Goal: Complete application form

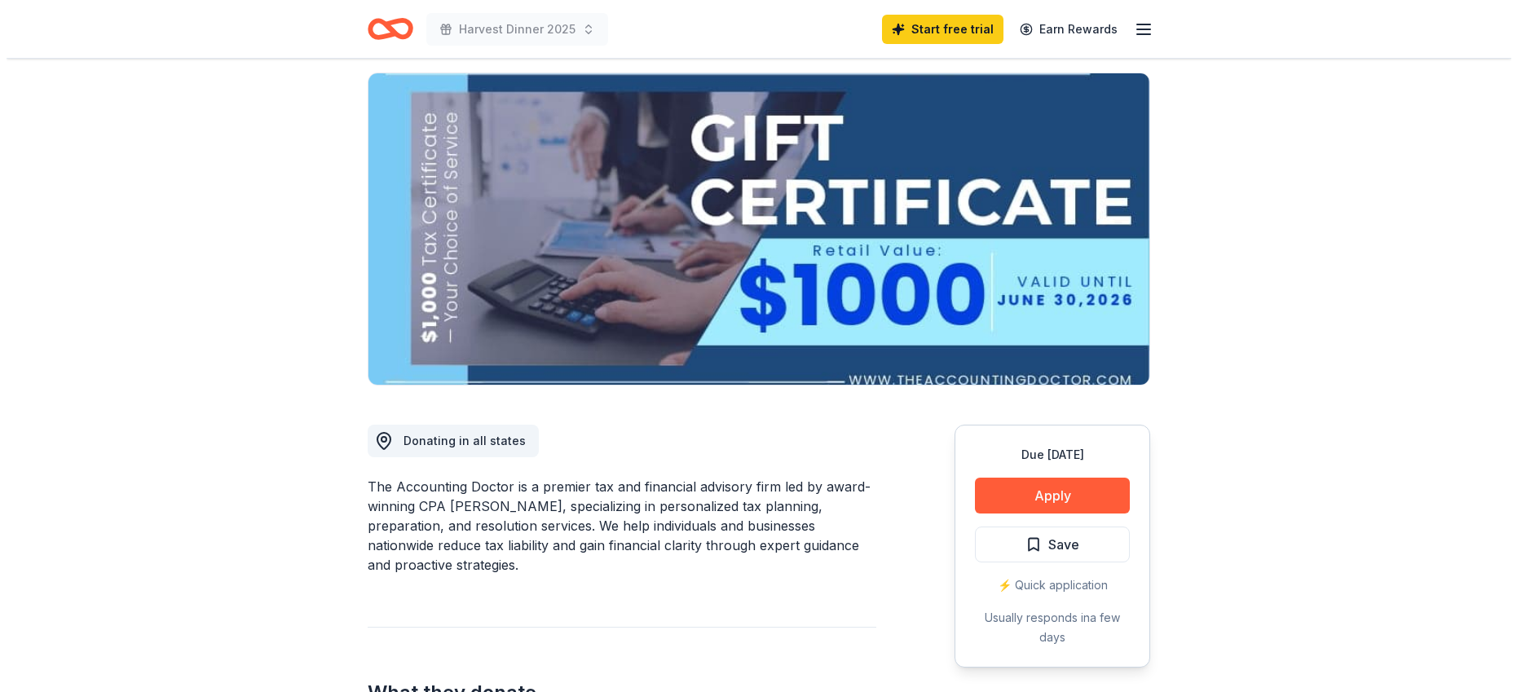
scroll to position [82, 0]
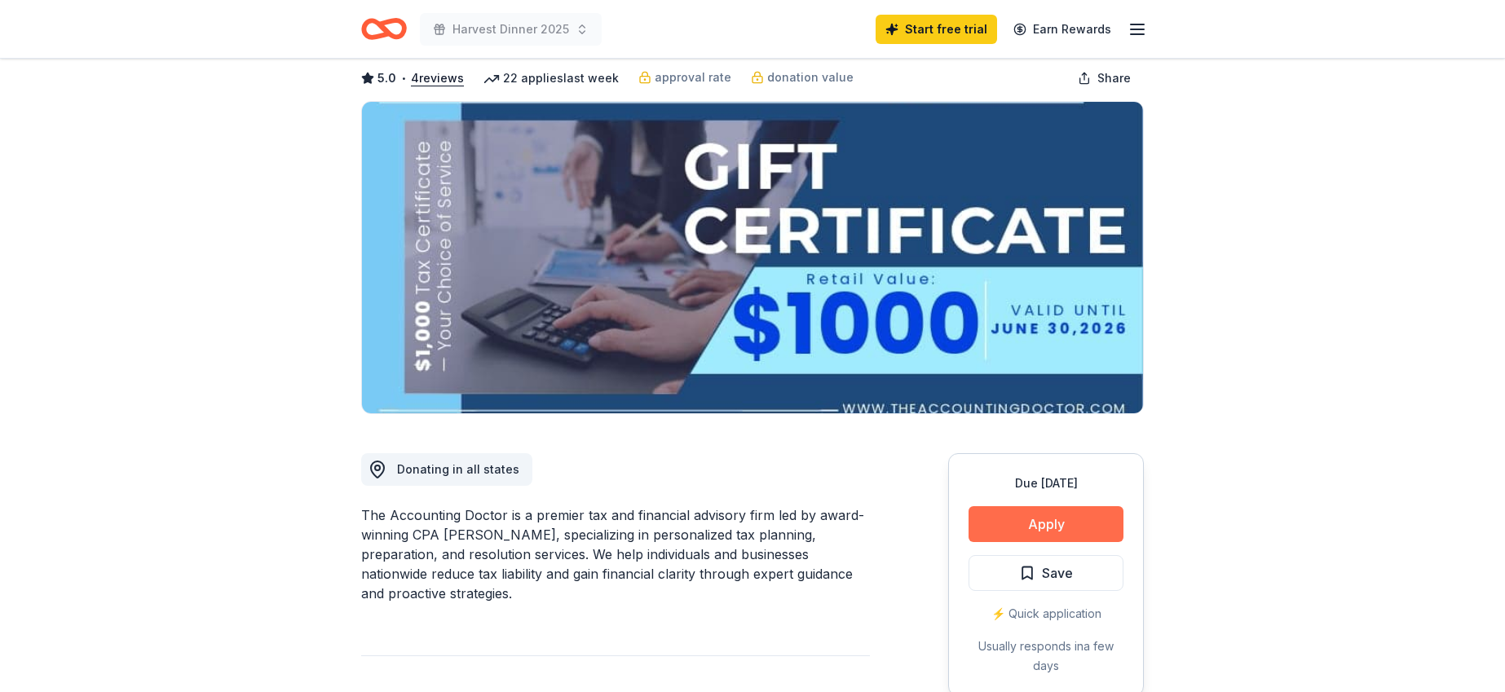
click at [1023, 516] on button "Apply" at bounding box center [1046, 524] width 155 height 36
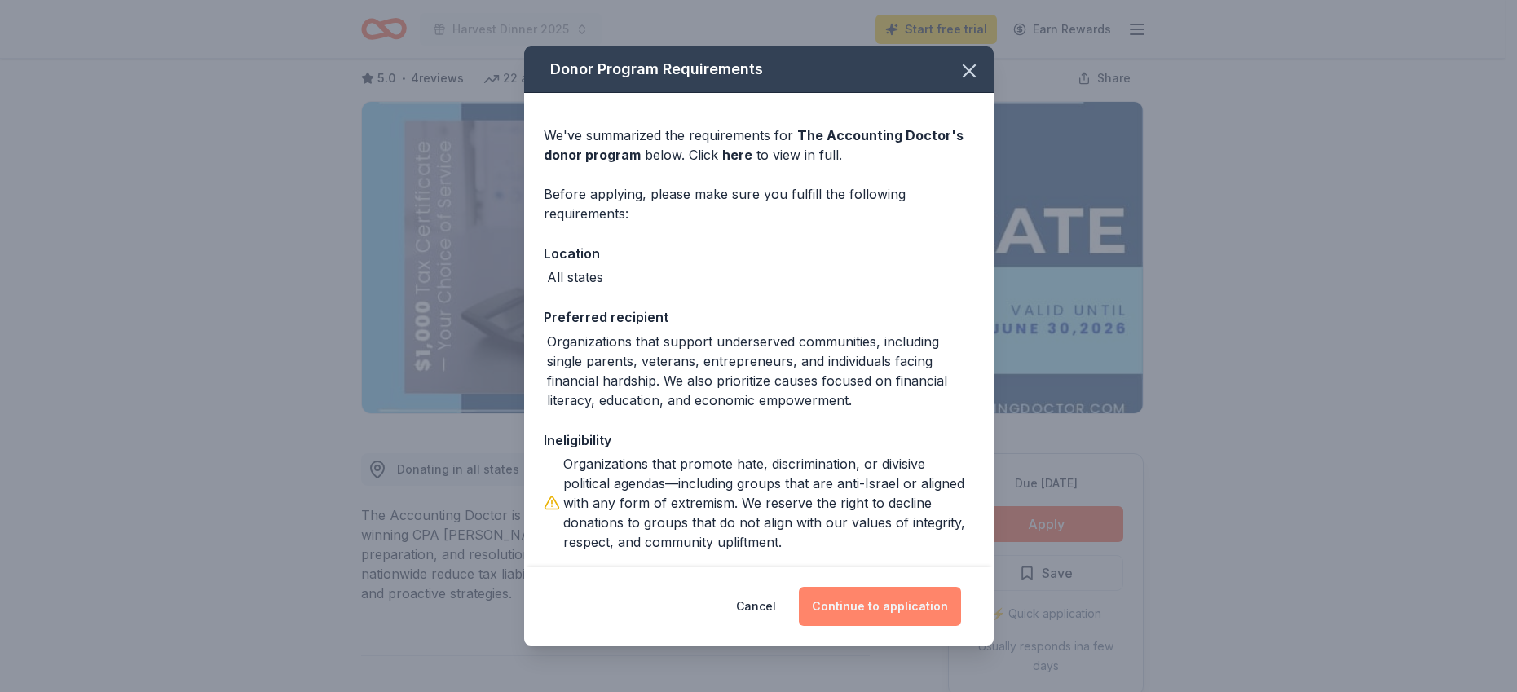
click at [867, 596] on button "Continue to application" at bounding box center [880, 606] width 162 height 39
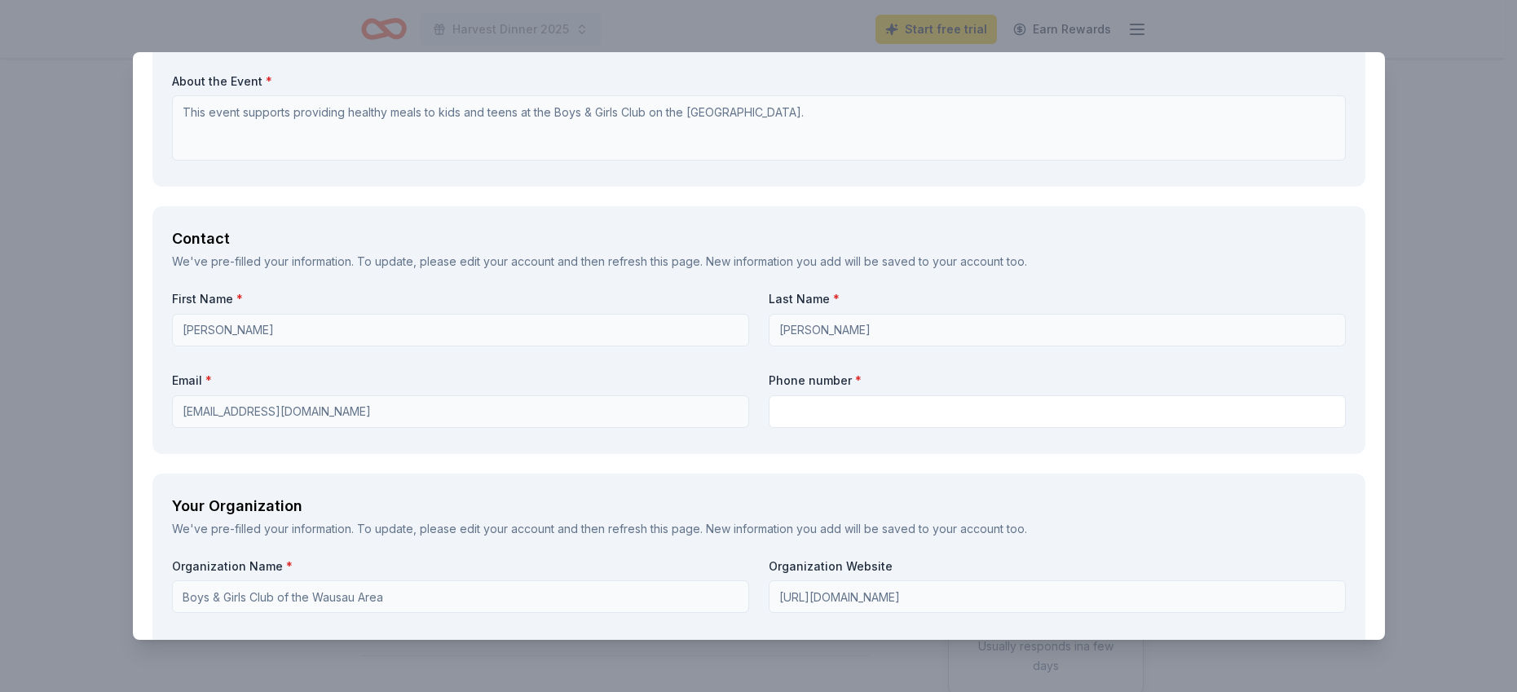
scroll to position [924, 0]
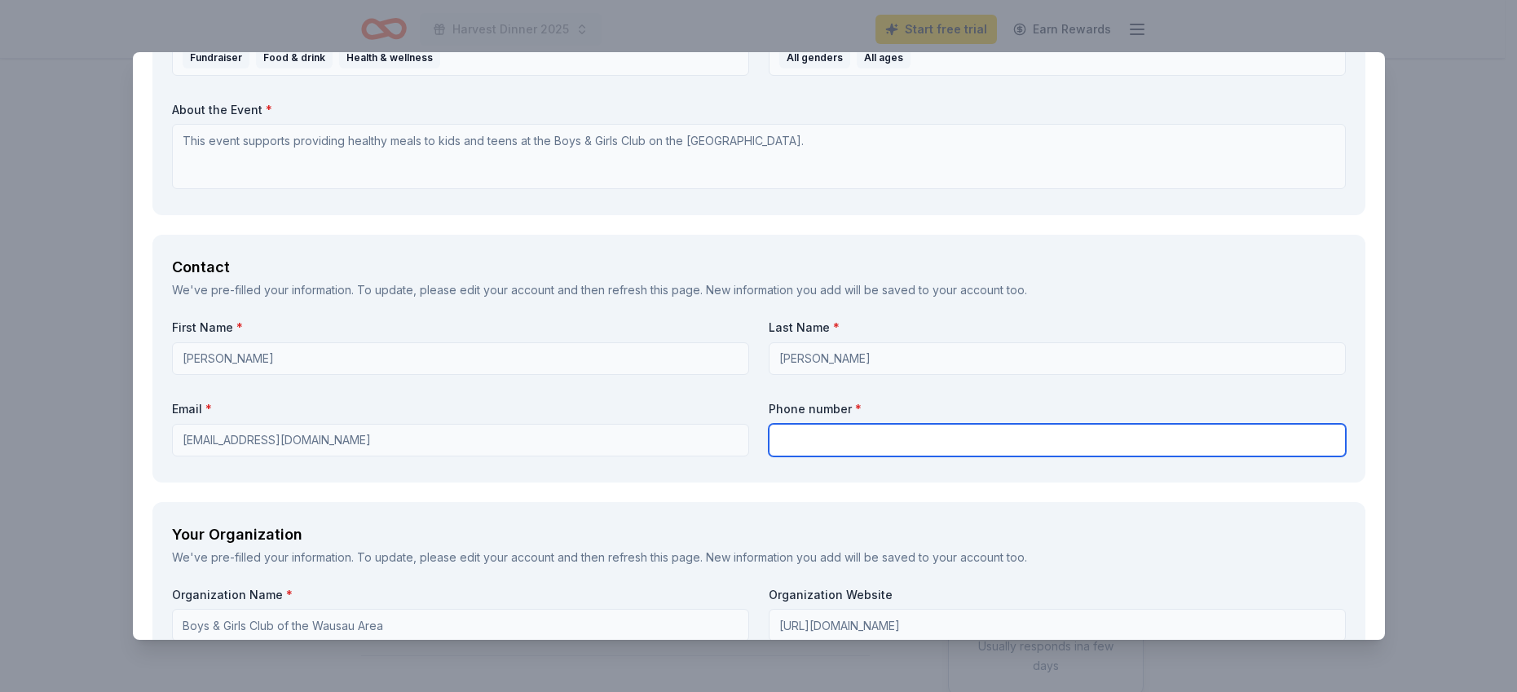
click at [789, 438] on input "text" at bounding box center [1057, 440] width 577 height 33
click at [797, 437] on input "7158452582" at bounding box center [1057, 440] width 577 height 33
click at [848, 439] on input "7158452582" at bounding box center [1057, 440] width 577 height 33
click at [877, 444] on input "7158452582" at bounding box center [1057, 440] width 577 height 33
click at [792, 441] on input "7158452582" at bounding box center [1057, 440] width 577 height 33
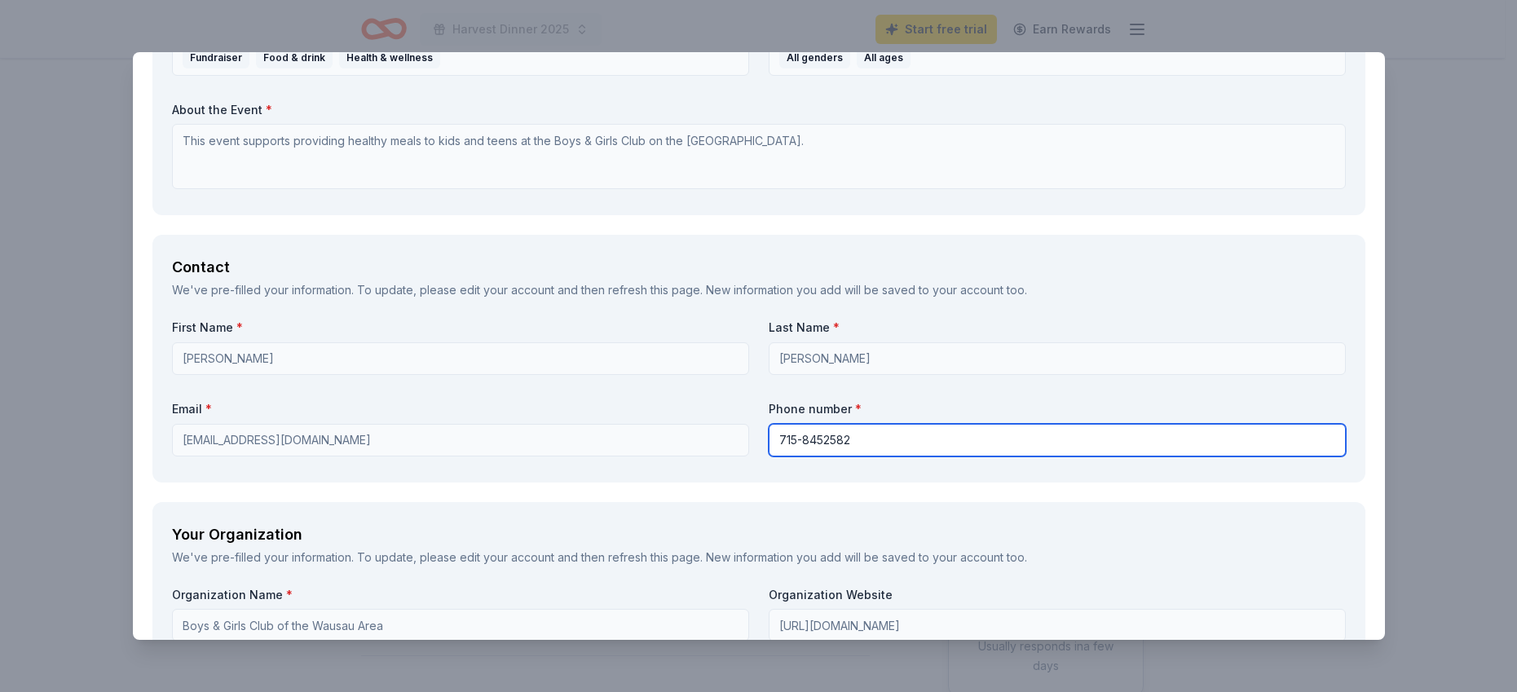
click at [815, 443] on input "715-8452582" at bounding box center [1057, 440] width 577 height 33
type input "[PHONE_NUMBER]"
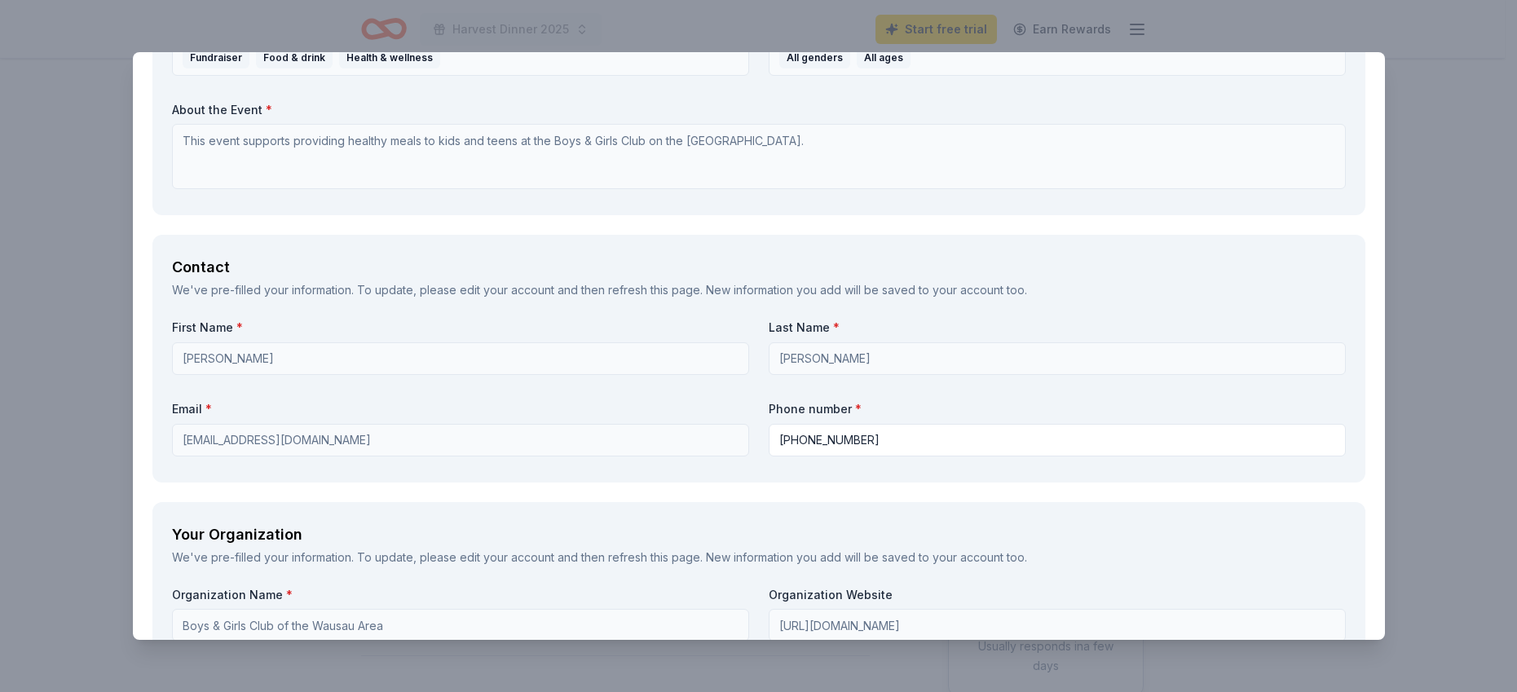
click at [704, 407] on label "Email *" at bounding box center [460, 409] width 577 height 16
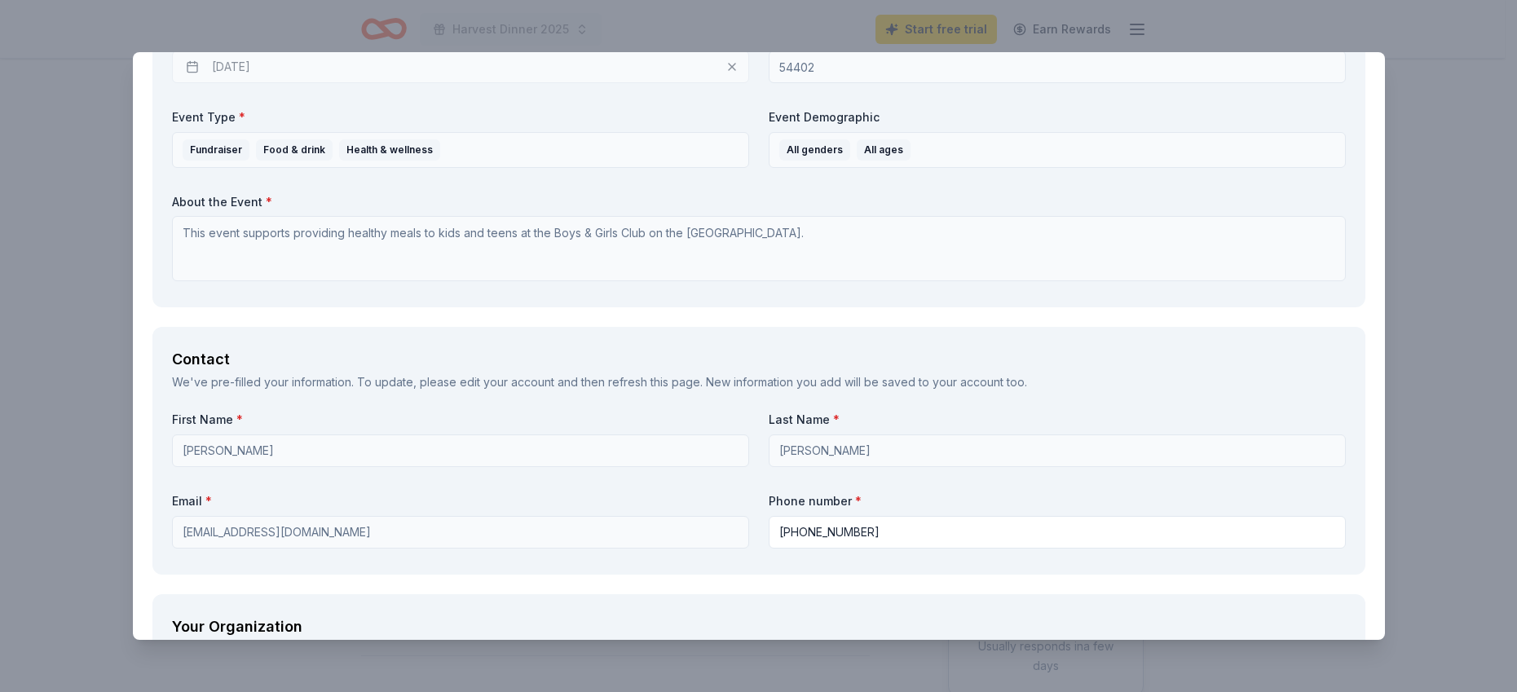
scroll to position [1005, 0]
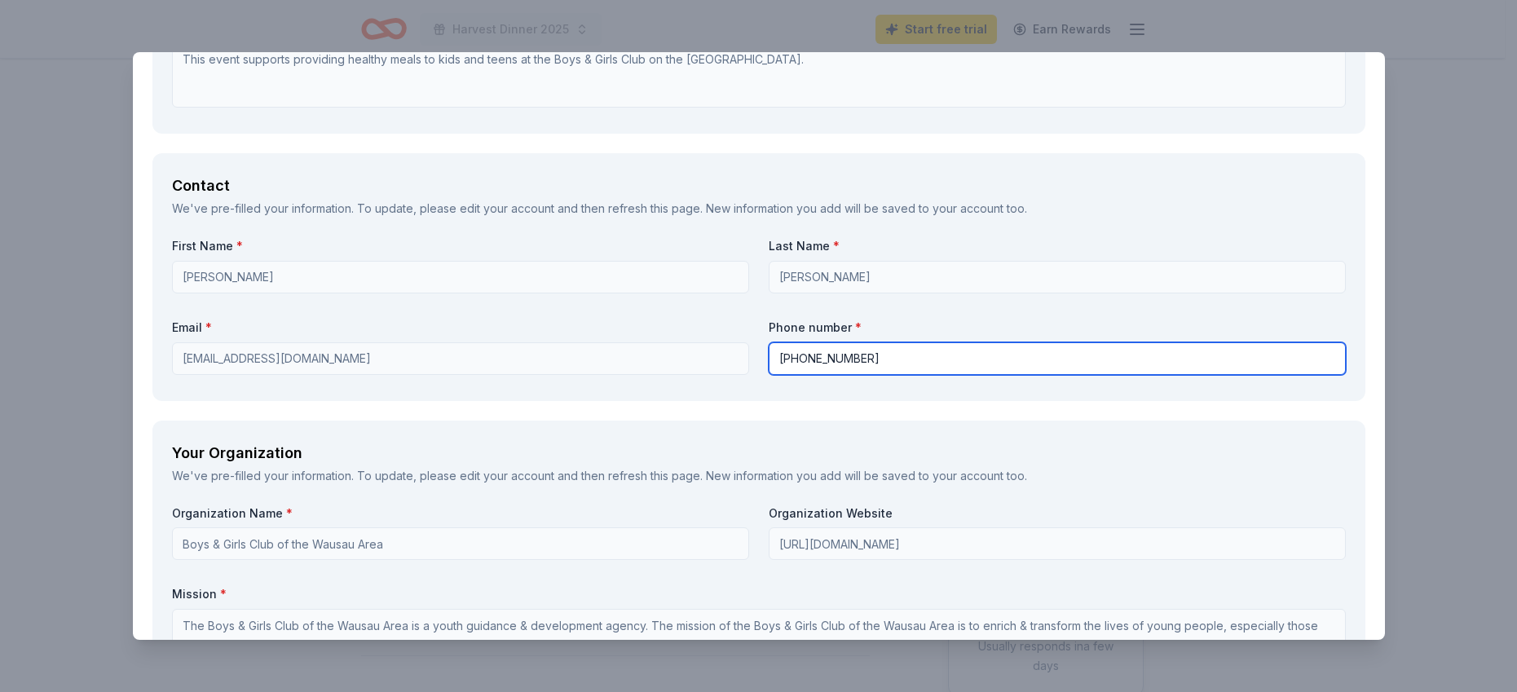
drag, startPoint x: 714, startPoint y: 353, endPoint x: 560, endPoint y: 337, distance: 155.0
click at [562, 337] on div "First Name * [PERSON_NAME] Last Name * [PERSON_NAME] Email * [EMAIL_ADDRESS][DO…" at bounding box center [759, 309] width 1174 height 143
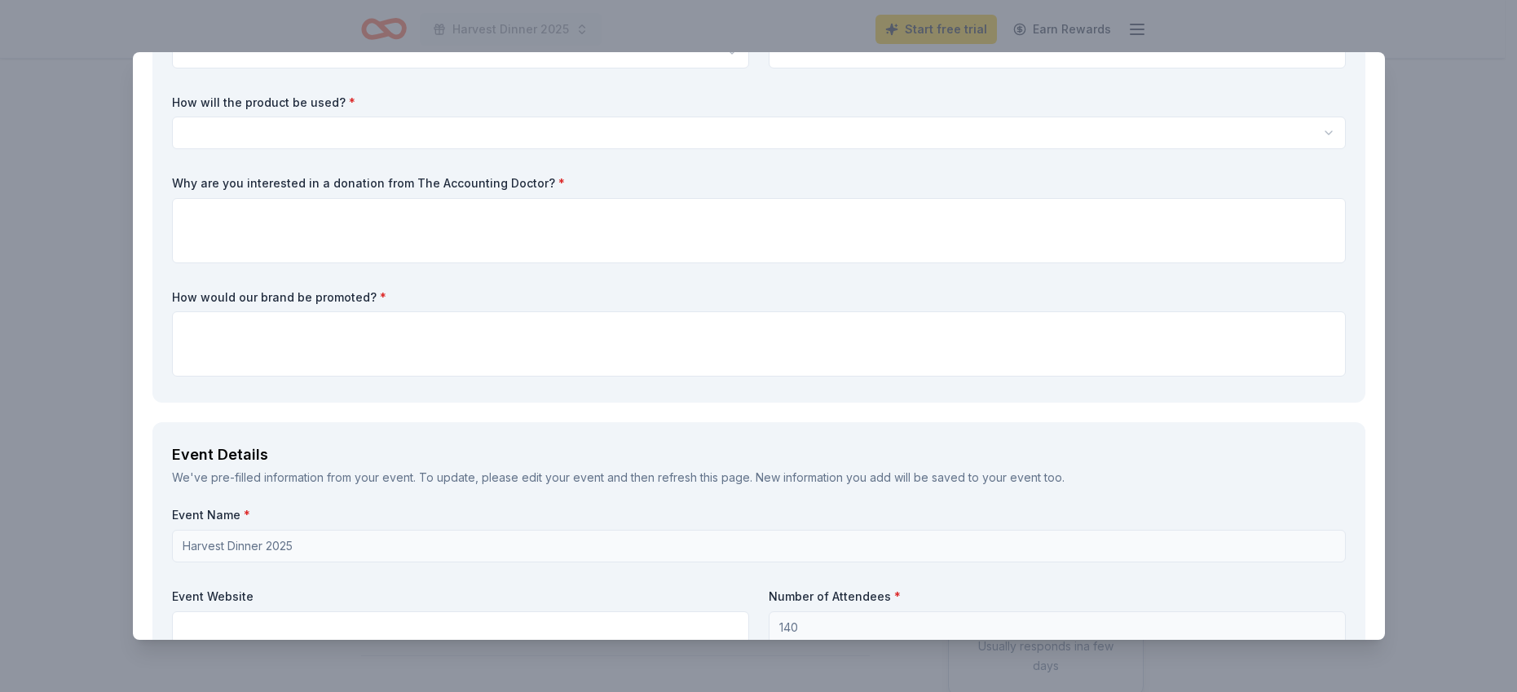
scroll to position [0, 0]
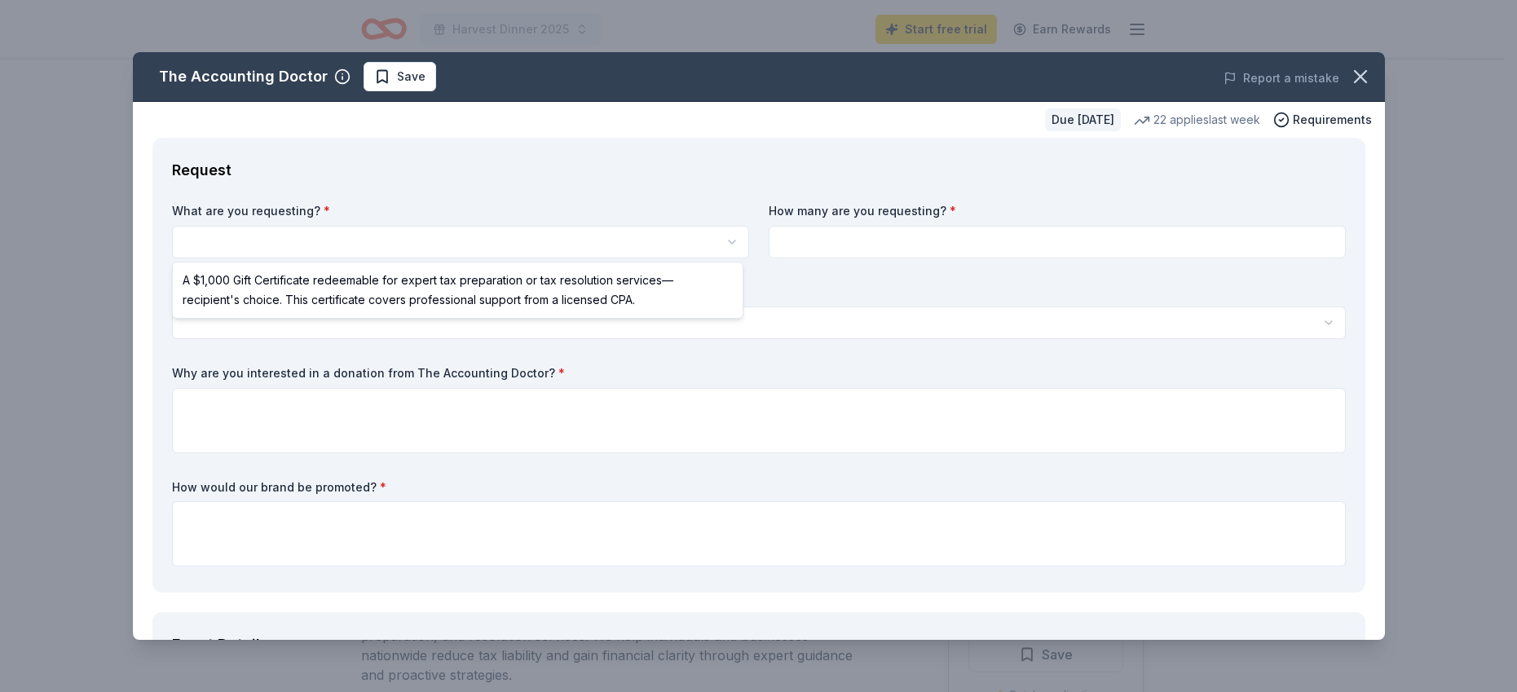
click at [304, 242] on html "Harvest Dinner 2025 Start free trial Earn Rewards Due [DATE] Share The Accounti…" at bounding box center [758, 346] width 1517 height 692
select select "A $1,000 Gift Certificate redeemable for expert tax preparation or tax resoluti…"
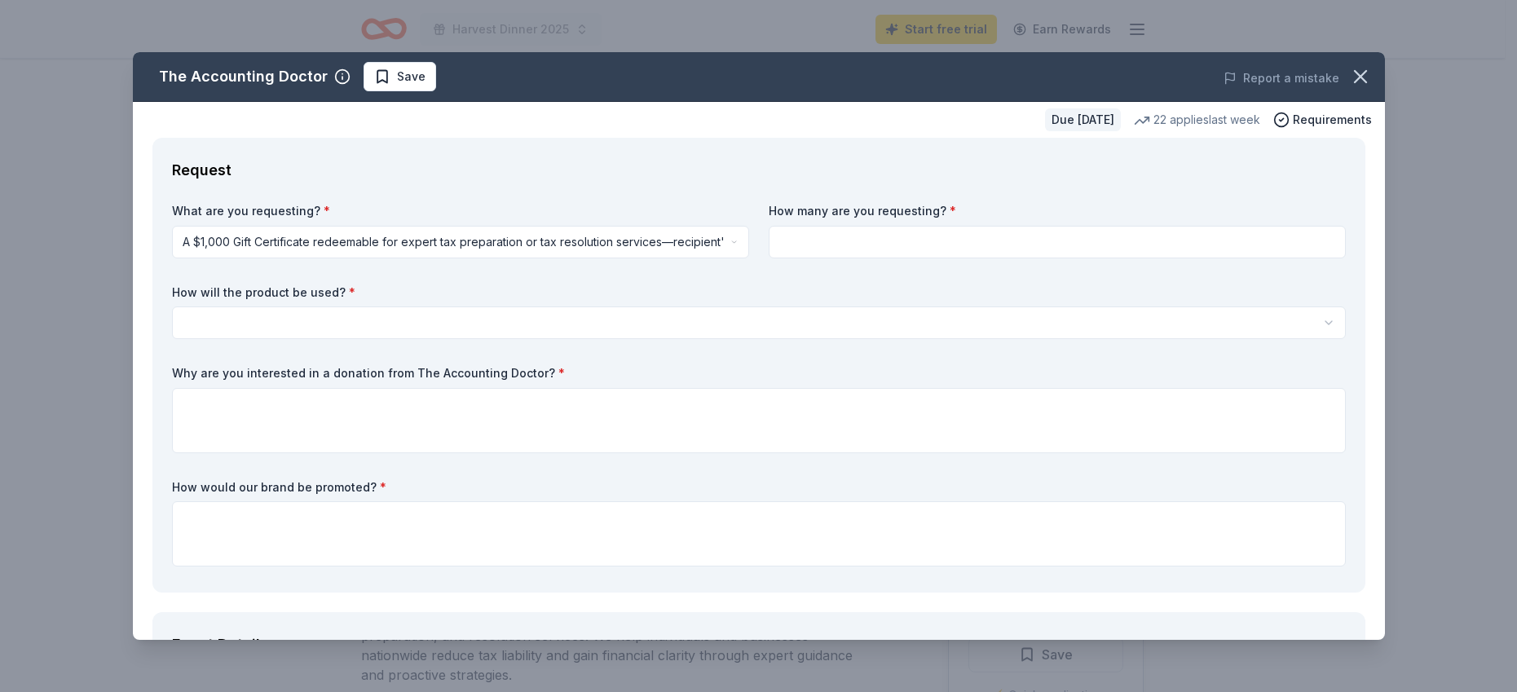
click at [841, 248] on input at bounding box center [1057, 242] width 577 height 33
type input "1"
click at [320, 310] on html "Harvest Dinner 2025 Start free trial Earn Rewards Due [DATE] Share The Accounti…" at bounding box center [758, 346] width 1517 height 692
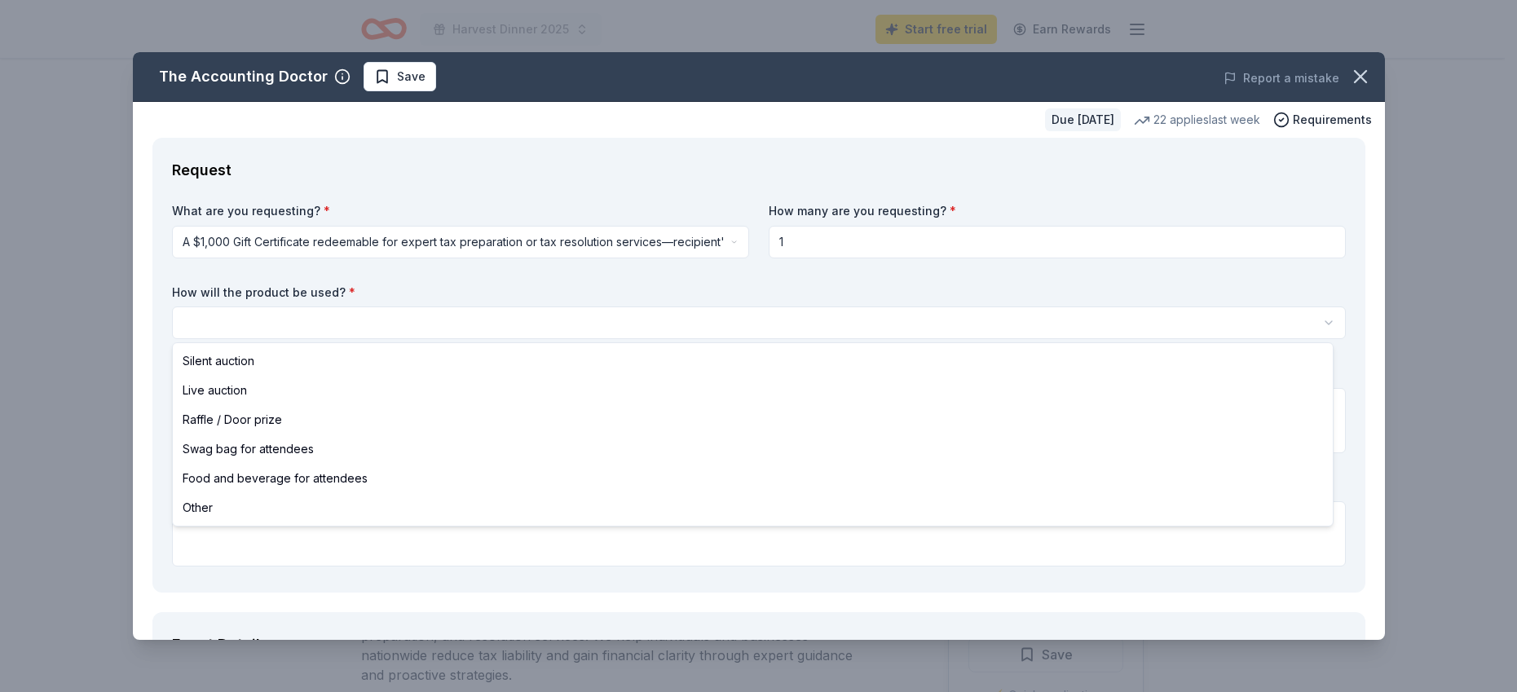
select select "silentAuction"
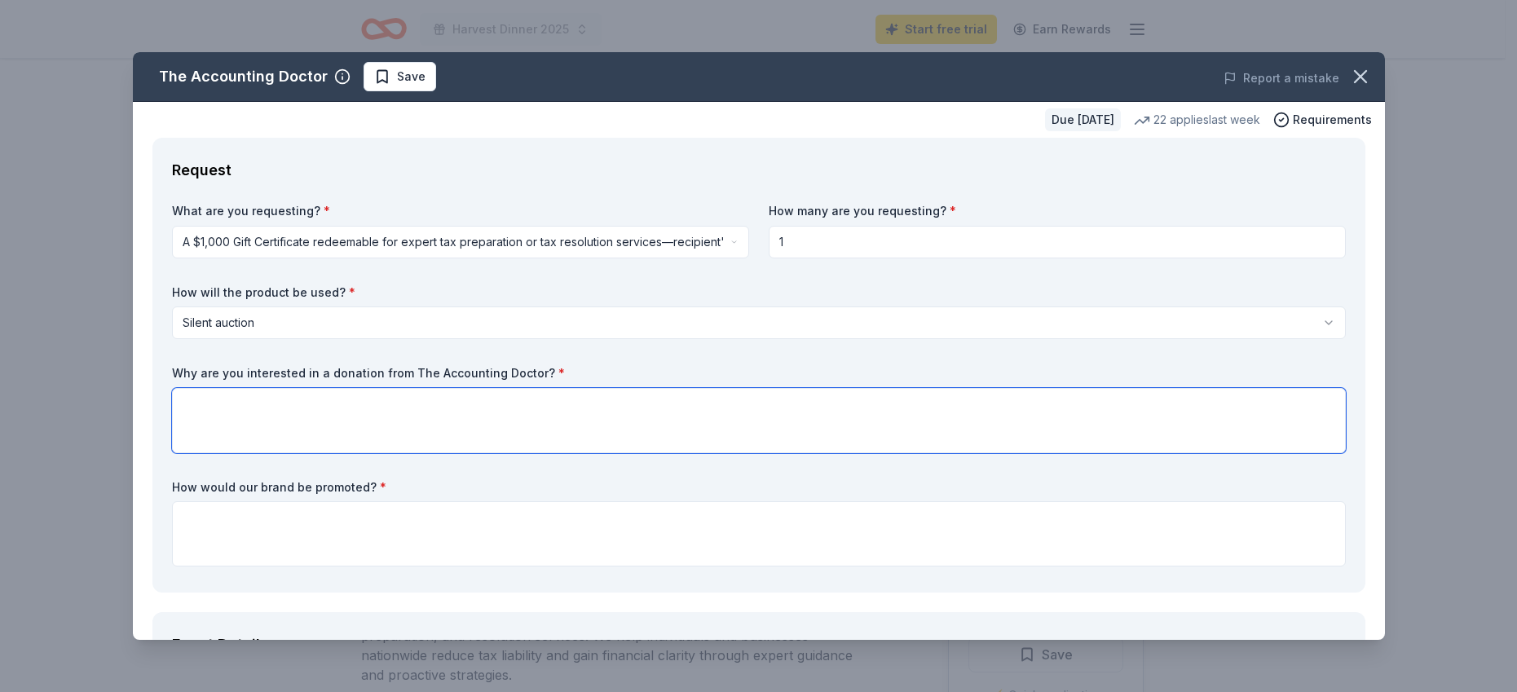
click at [295, 404] on textarea at bounding box center [759, 420] width 1174 height 65
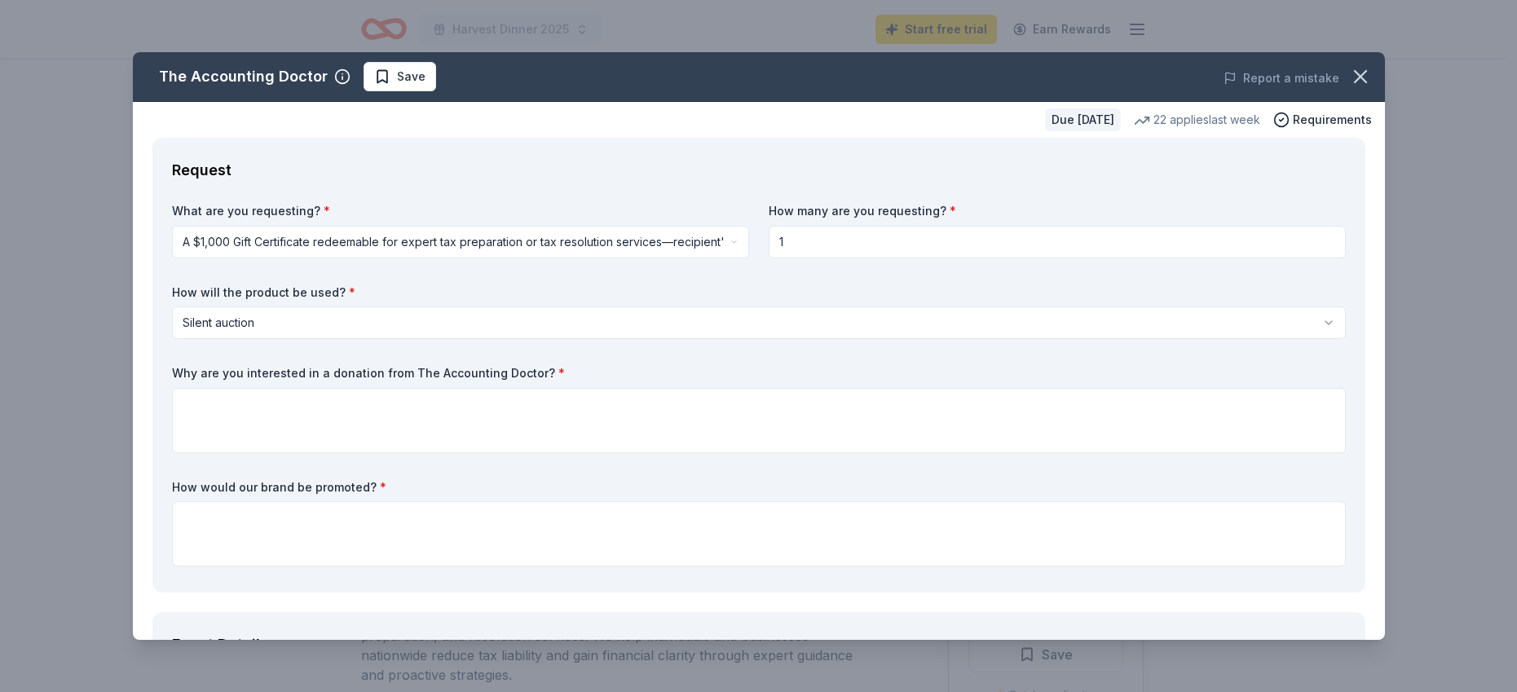
click at [272, 366] on label "Why are you interested in a donation from The Accounting Doctor? *" at bounding box center [759, 373] width 1174 height 16
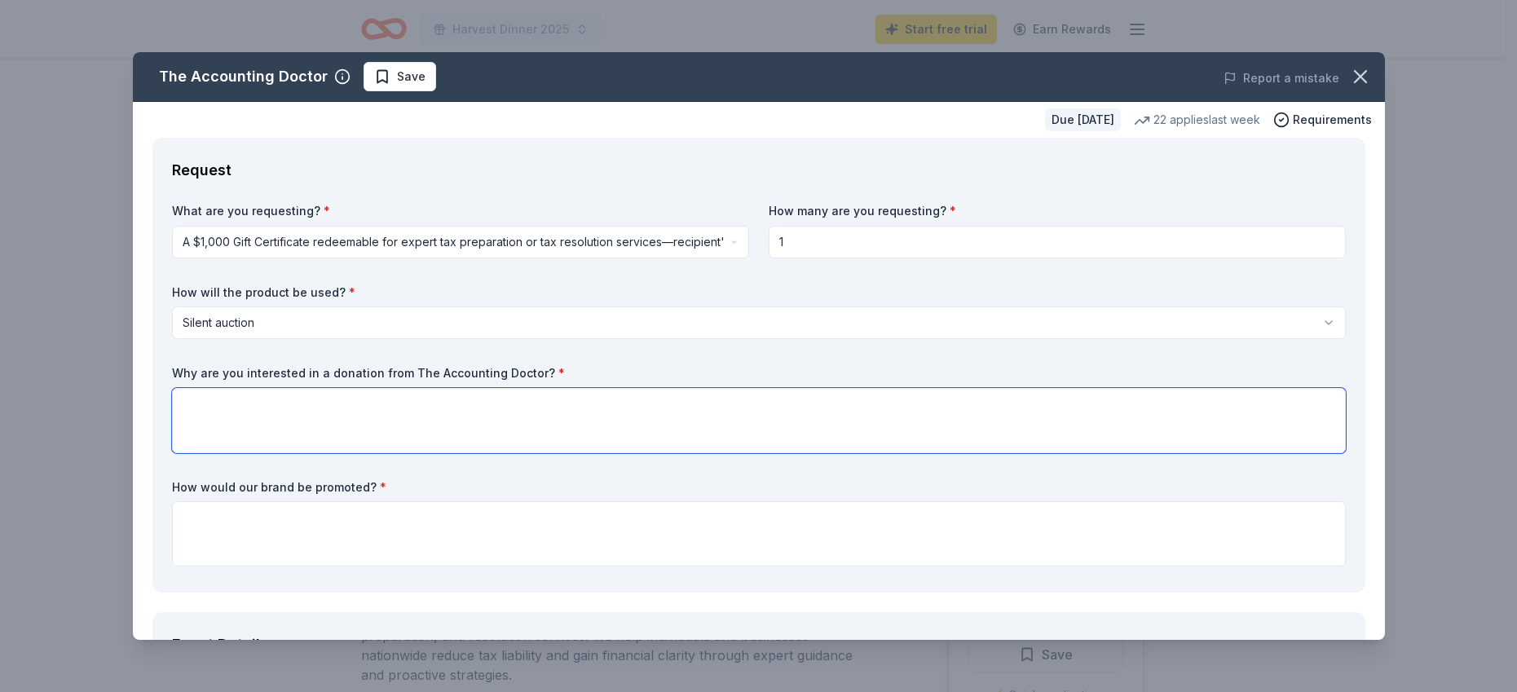
click at [249, 408] on textarea at bounding box center [759, 420] width 1174 height 65
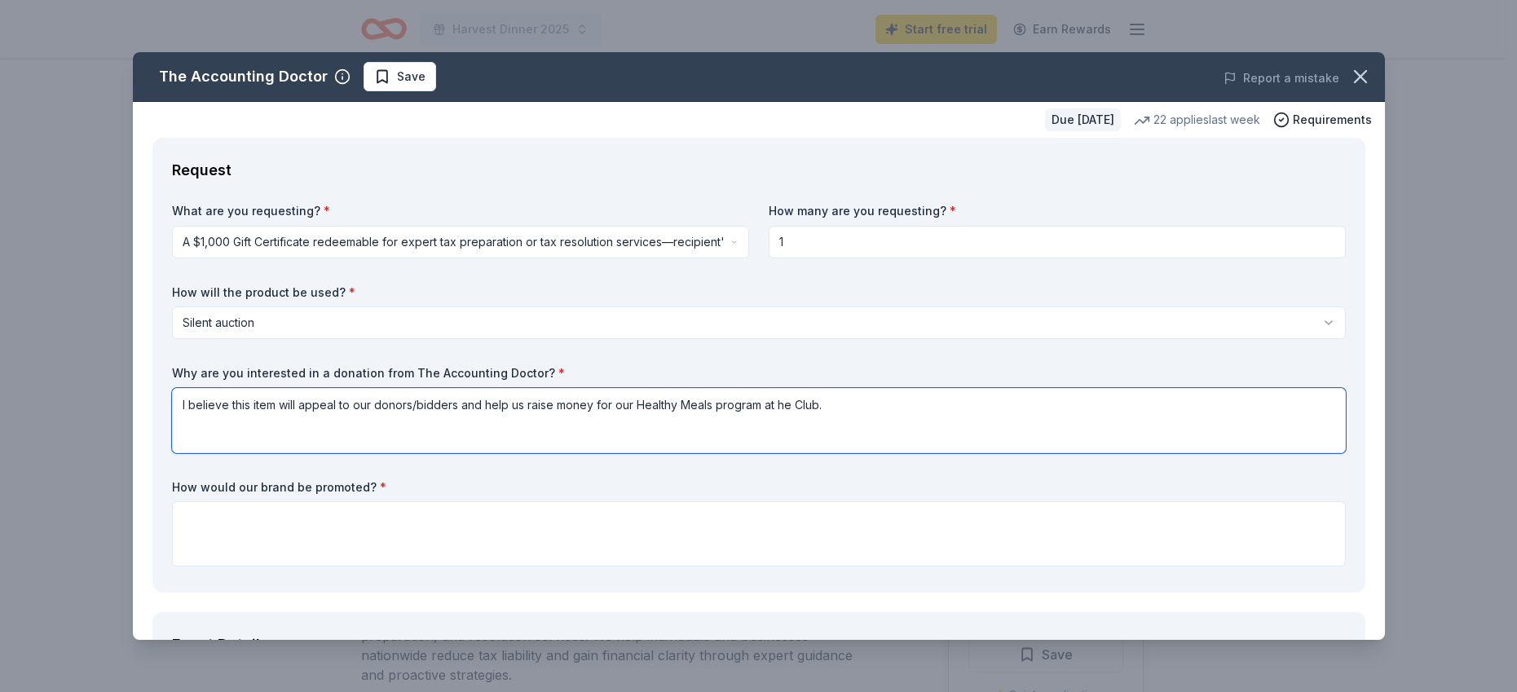
click at [779, 404] on textarea "I believe this item will appeal to our donors/bidders and help us raise money f…" at bounding box center [759, 420] width 1174 height 65
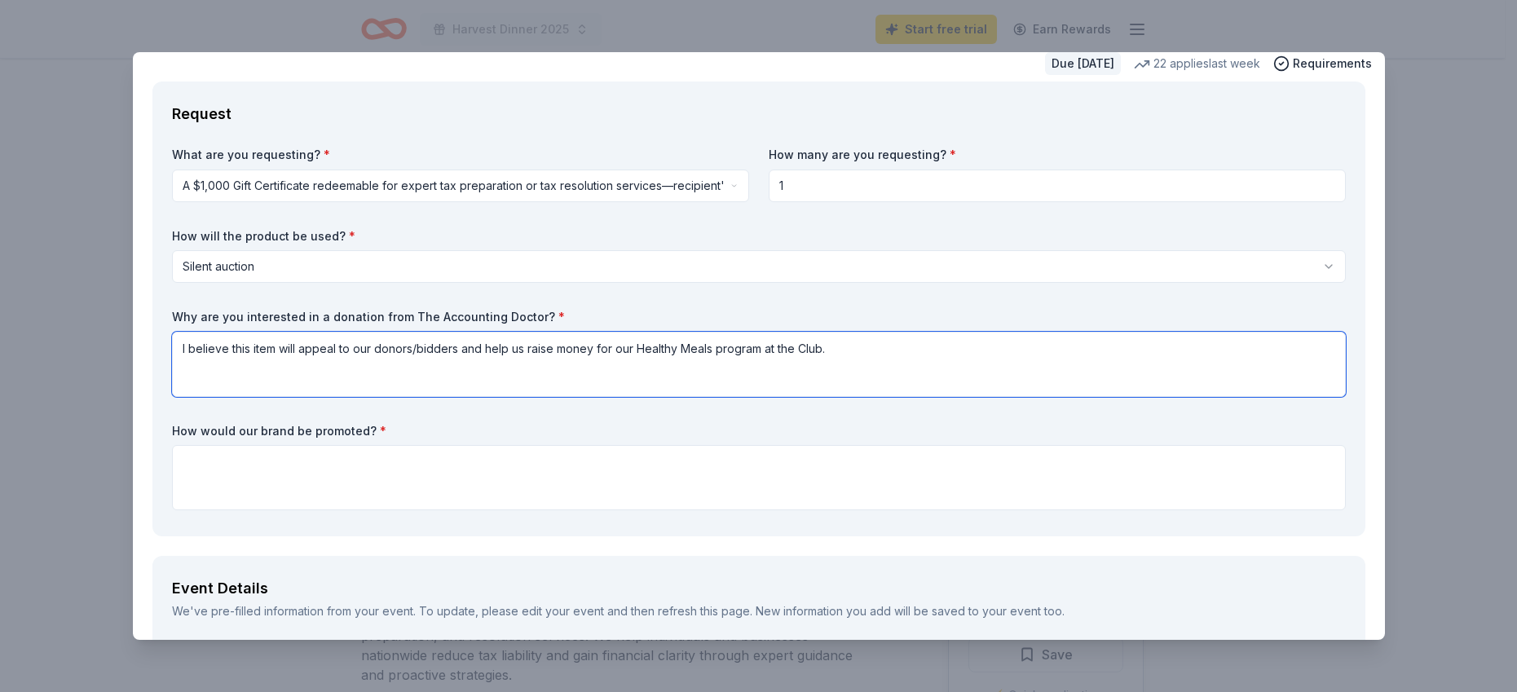
scroll to position [82, 0]
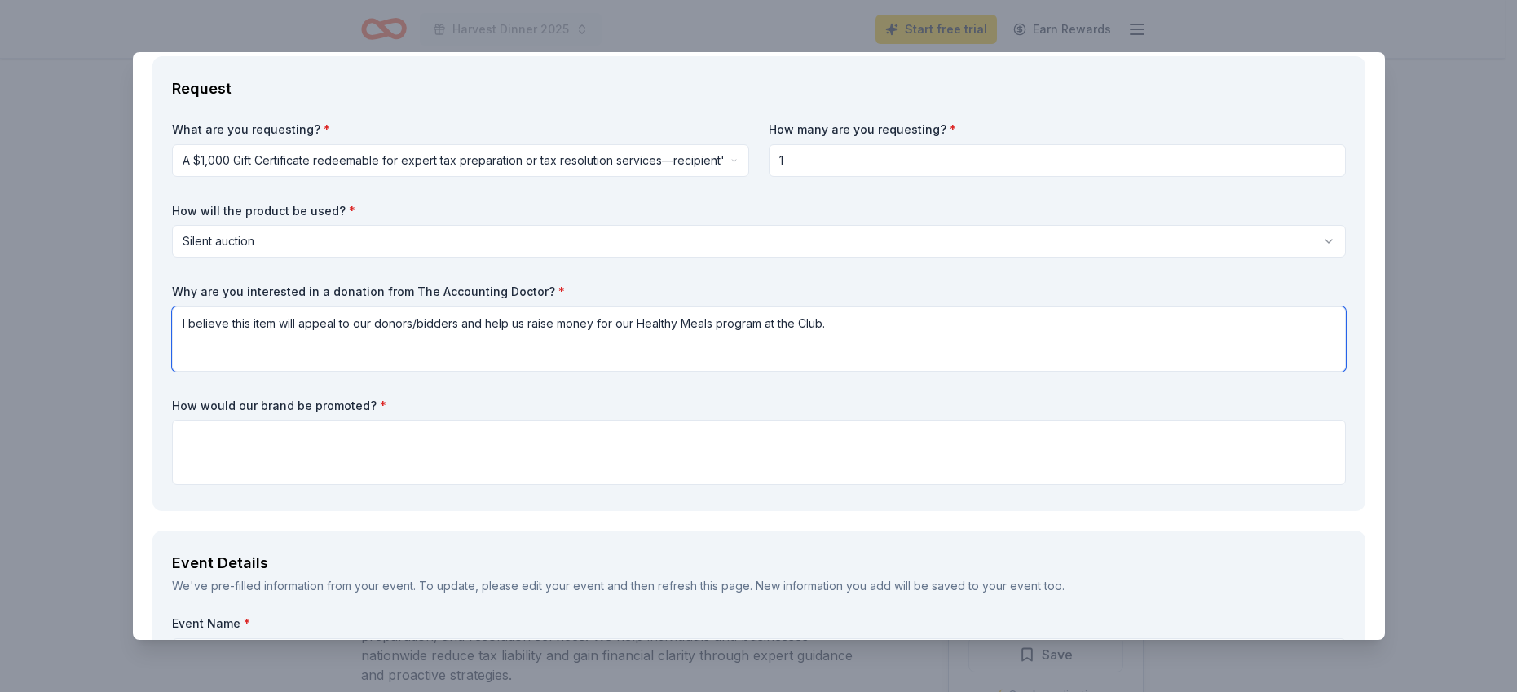
type textarea "I believe this item will appeal to our donors/bidders and help us raise money f…"
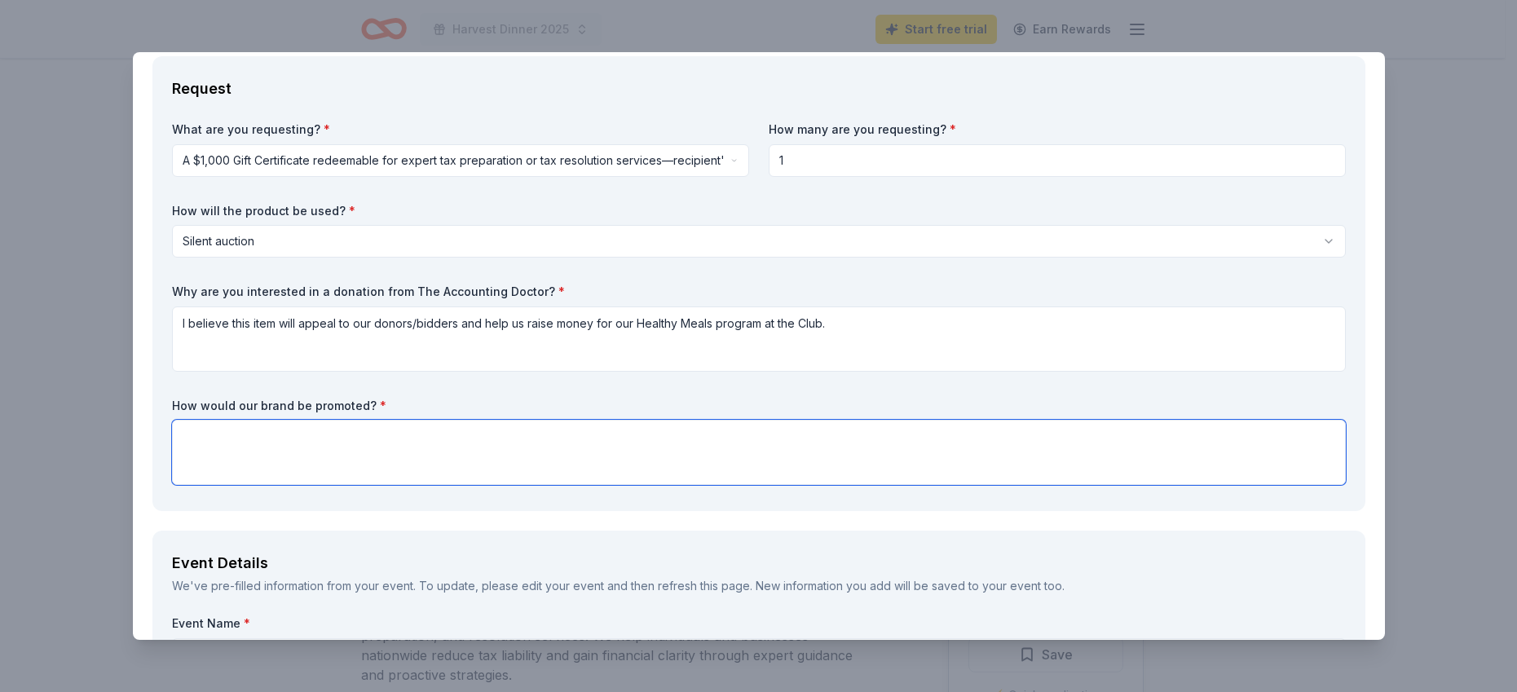
click at [267, 455] on textarea at bounding box center [759, 452] width 1174 height 65
click at [219, 444] on textarea at bounding box center [759, 452] width 1174 height 65
paste textarea "Auction donations will be acknowledged on signage at the event and on the event…"
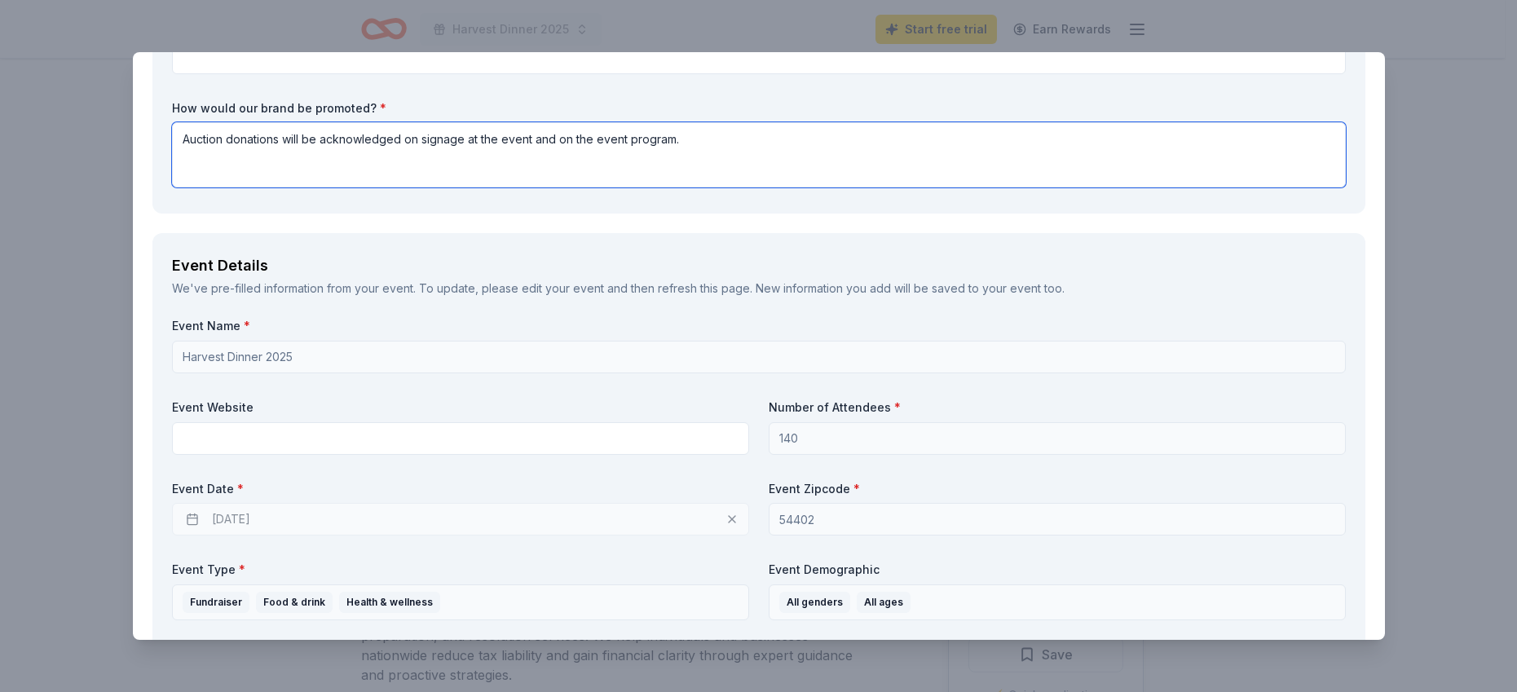
scroll to position [408, 0]
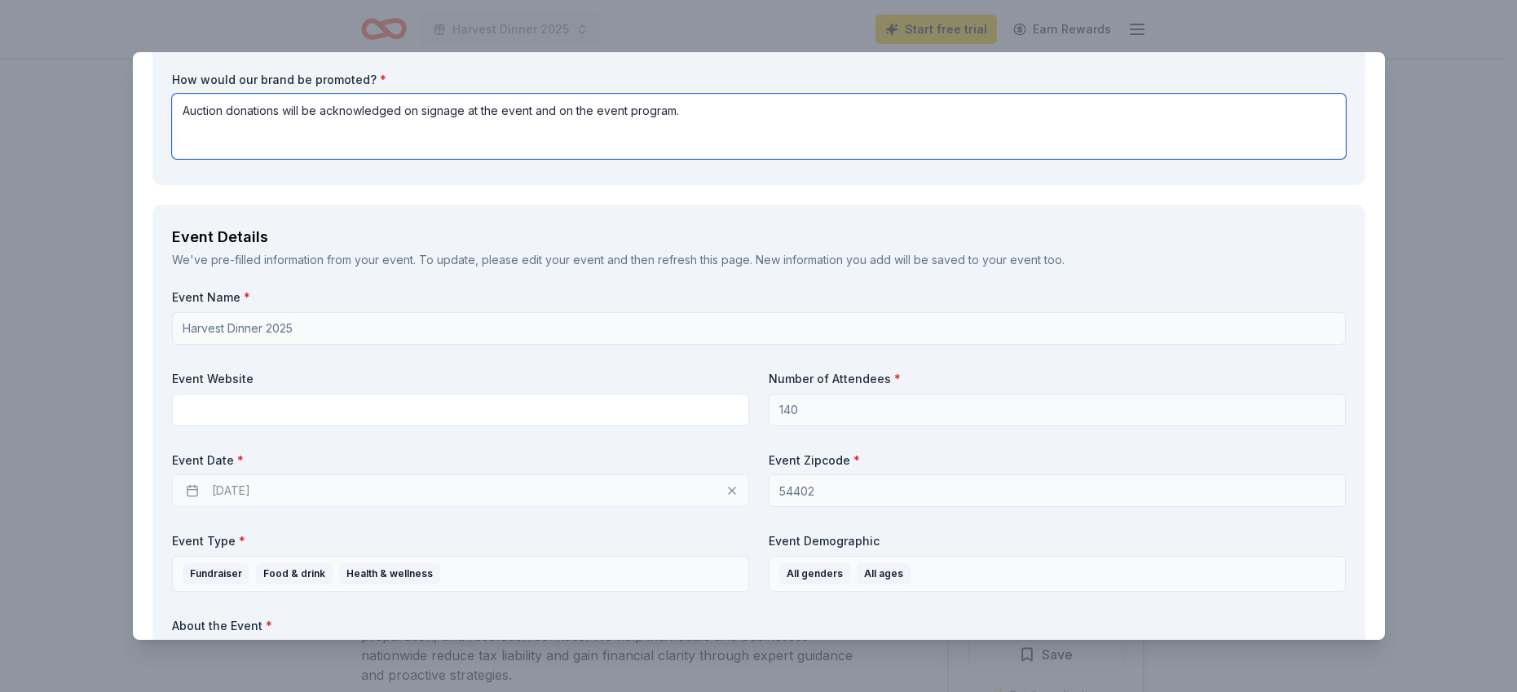
type textarea "Auction donations will be acknowledged on signage at the event and on the event…"
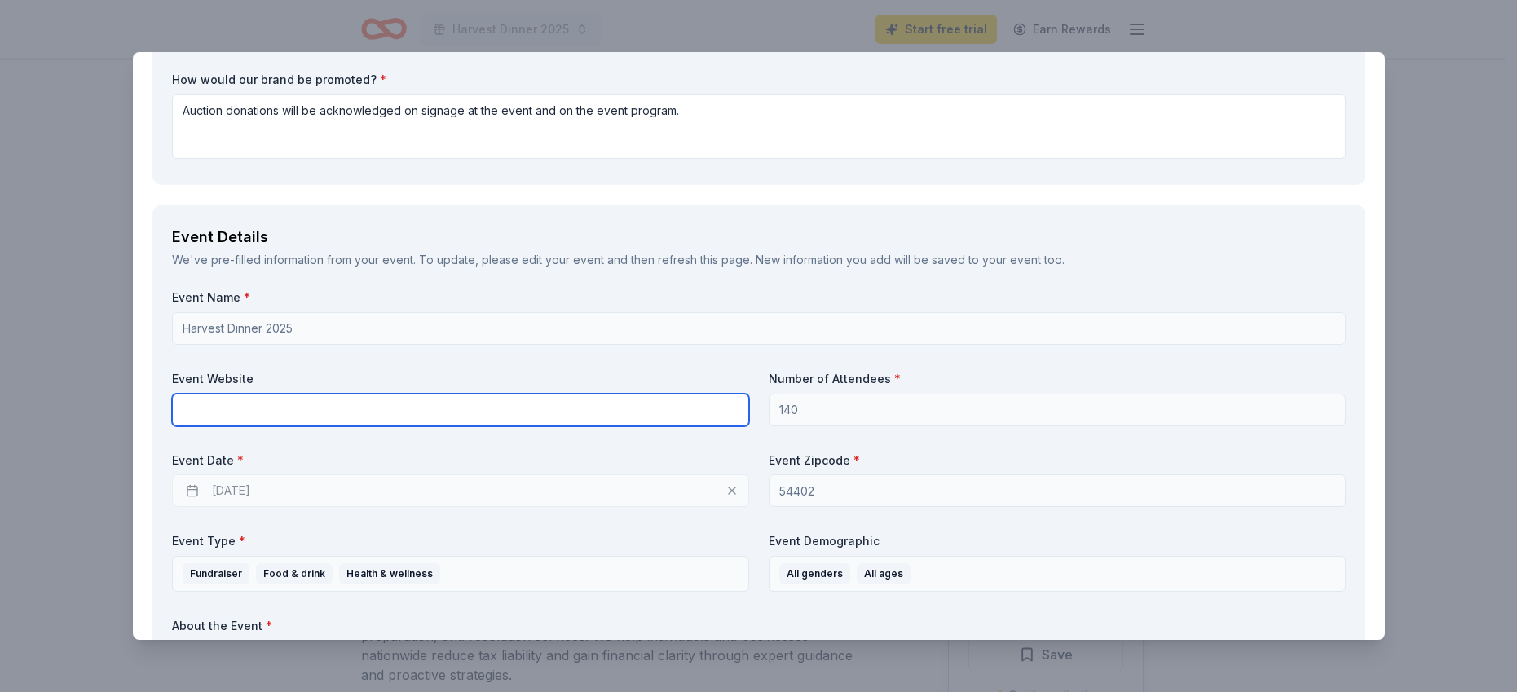
click at [280, 417] on input "text" at bounding box center [460, 410] width 577 height 33
click at [230, 410] on input "www.bgc,[DOMAIN_NAME][URL]" at bounding box center [460, 410] width 577 height 33
drag, startPoint x: 404, startPoint y: 407, endPoint x: 74, endPoint y: 422, distance: 330.6
click at [86, 413] on div "The Accounting Doctor Save Report a mistake Due [DATE] 22 applies last week Req…" at bounding box center [758, 346] width 1517 height 692
type input "[DOMAIN_NAME][URL]"
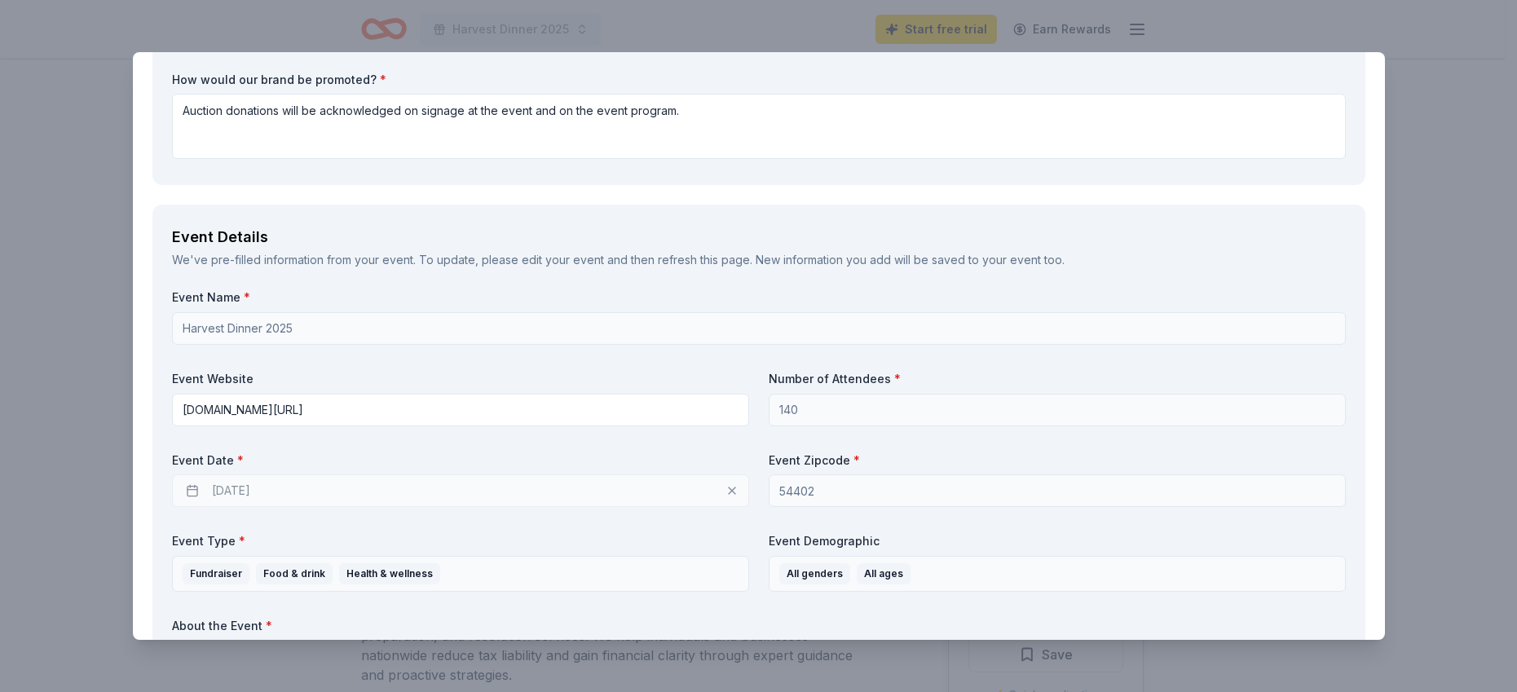
click at [298, 489] on div "[DATE]" at bounding box center [460, 491] width 577 height 33
click at [233, 492] on div "[DATE]" at bounding box center [460, 491] width 577 height 33
click at [183, 487] on div "[DATE]" at bounding box center [460, 491] width 577 height 33
click at [232, 453] on label "Event Date *" at bounding box center [460, 461] width 577 height 16
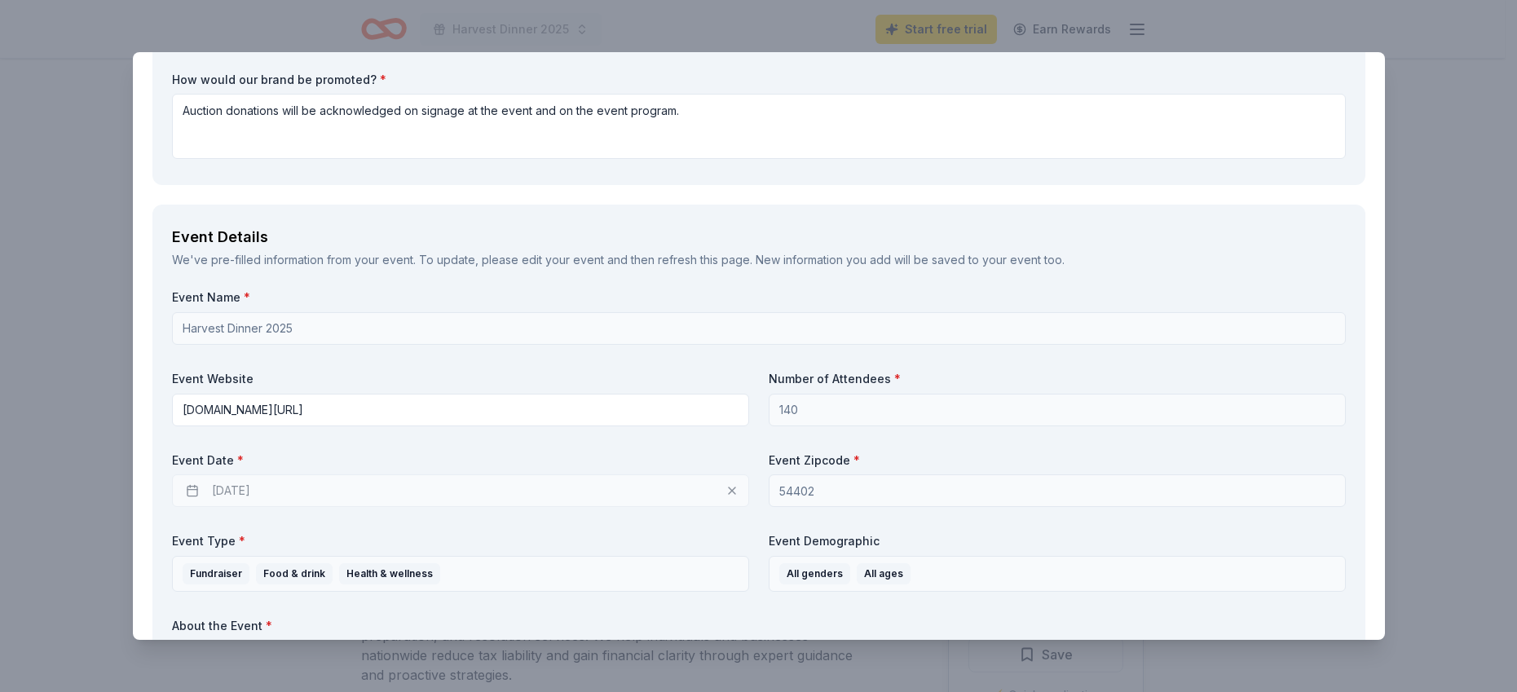
click at [229, 458] on label "Event Date *" at bounding box center [460, 461] width 577 height 16
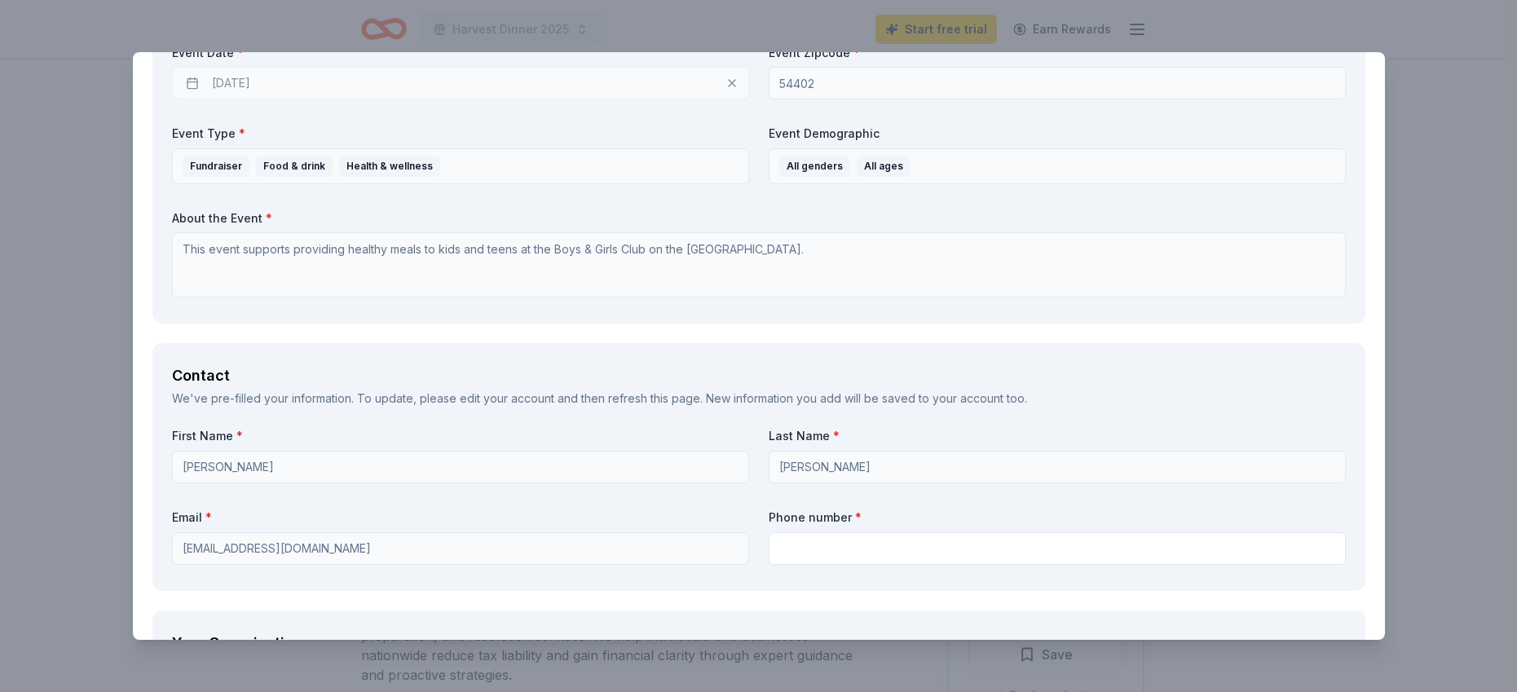
scroll to position [897, 0]
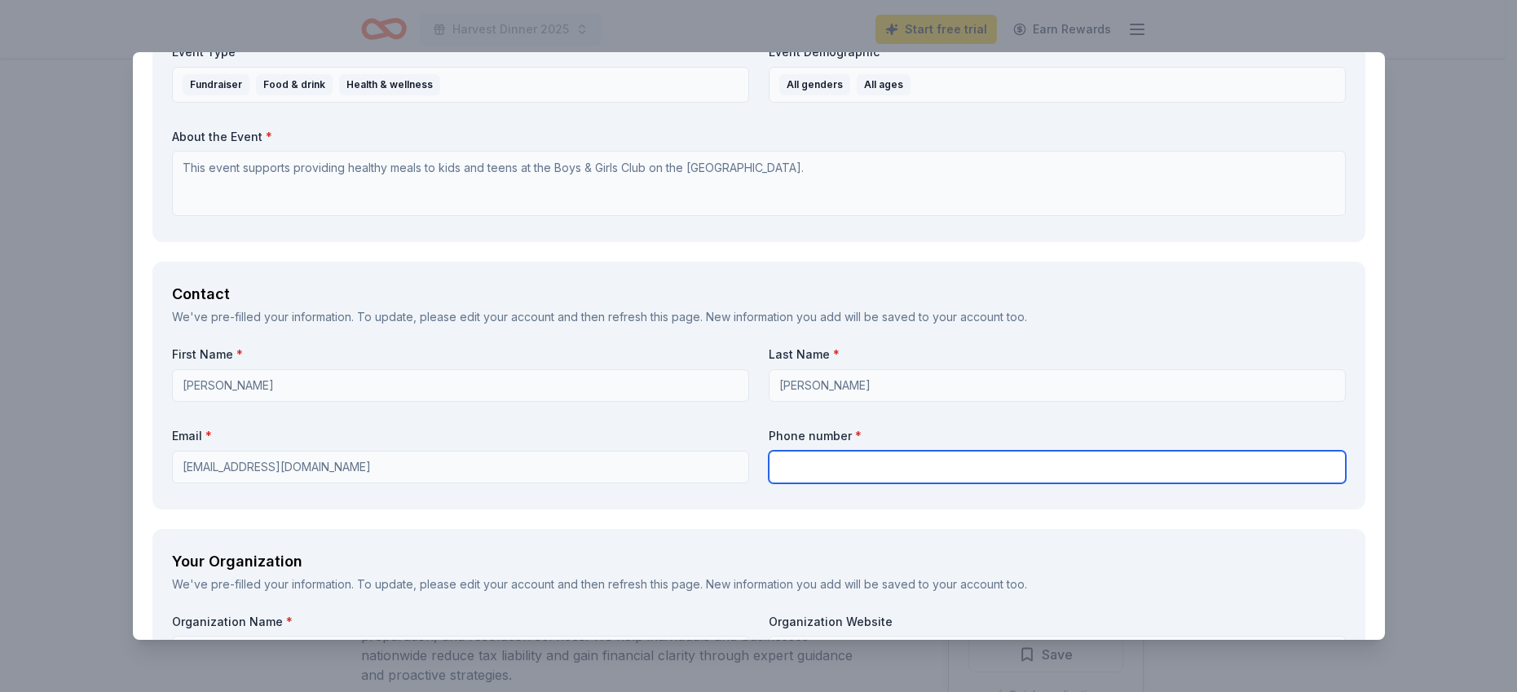
click at [804, 461] on input "text" at bounding box center [1057, 467] width 577 height 33
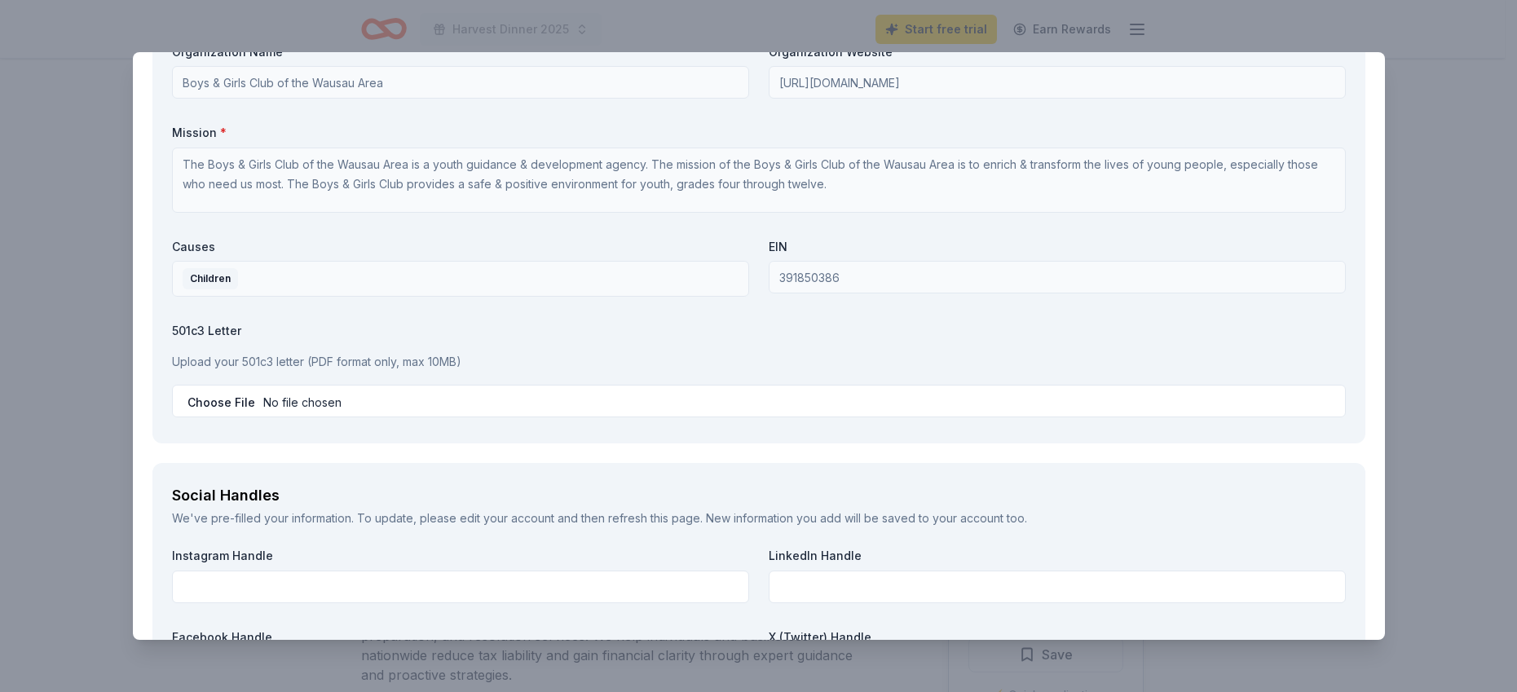
scroll to position [1468, 0]
type input "[PHONE_NUMBER]"
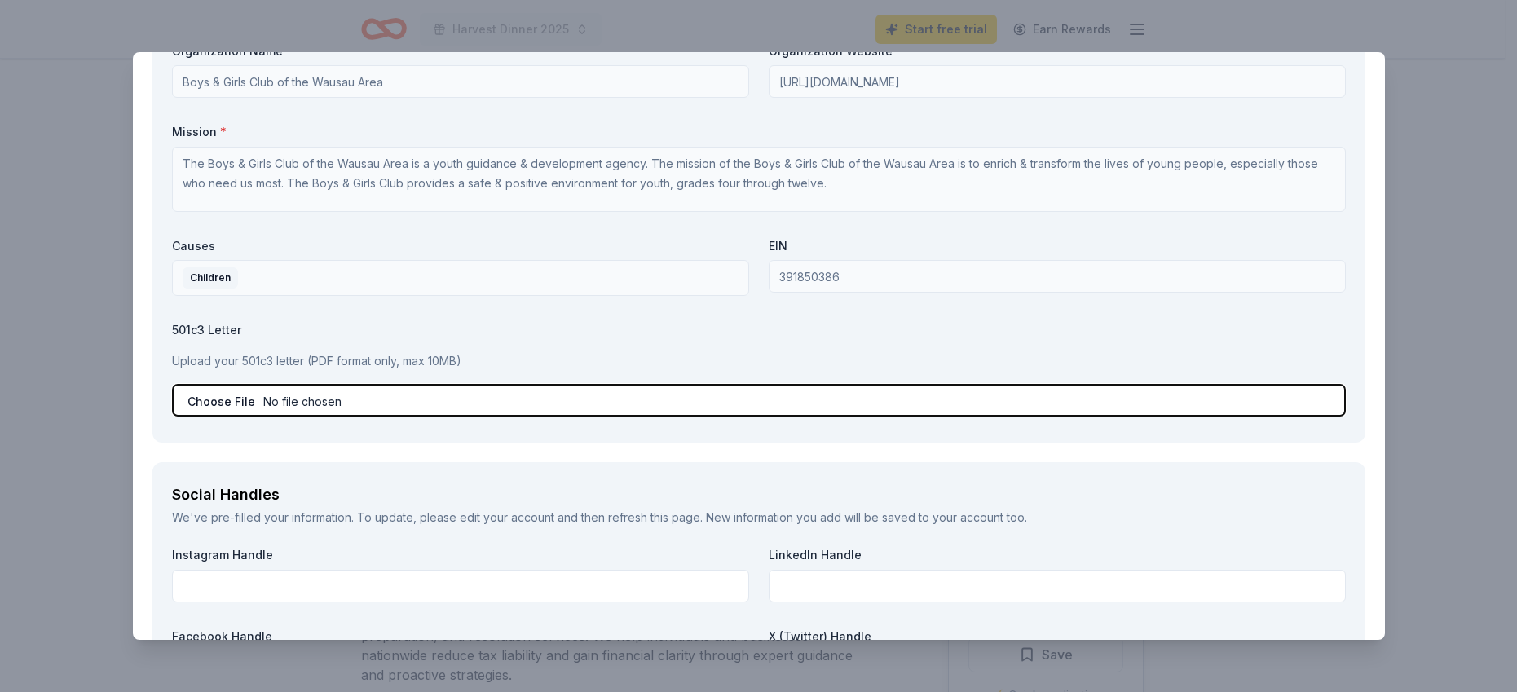
click at [325, 400] on input "file" at bounding box center [759, 400] width 1174 height 33
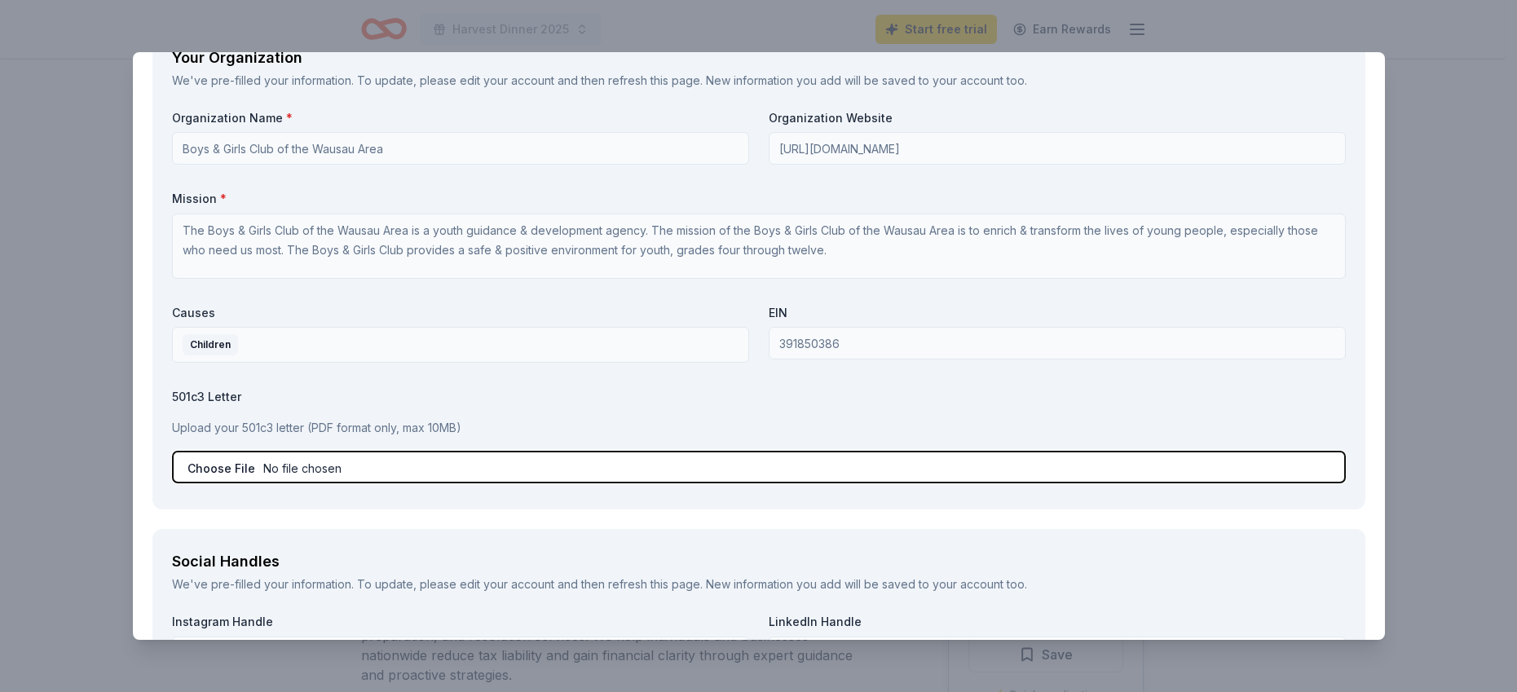
scroll to position [1332, 0]
